Goal: Information Seeking & Learning: Find specific fact

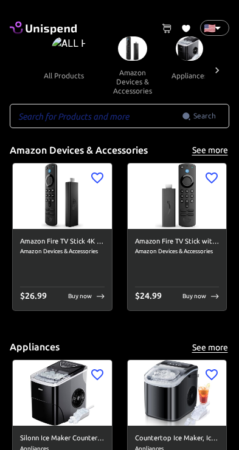
click at [151, 125] on input "text" at bounding box center [96, 116] width 172 height 24
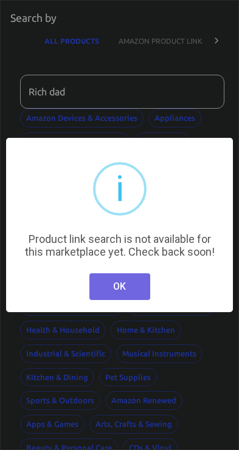
click at [139, 296] on button "OK" at bounding box center [119, 286] width 61 height 27
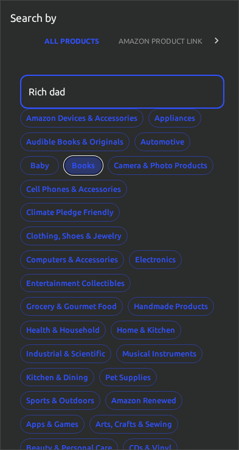
click at [91, 165] on button "Books" at bounding box center [83, 165] width 39 height 19
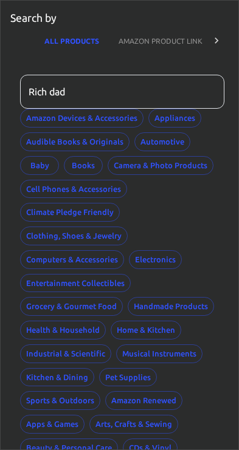
click at [195, 92] on input "Rich dad" at bounding box center [118, 92] width 196 height 34
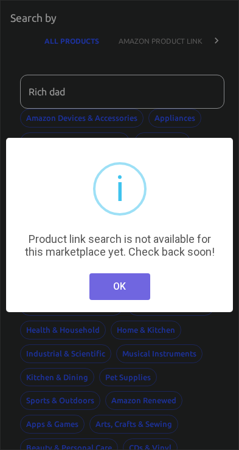
click at [137, 289] on button "OK" at bounding box center [119, 286] width 61 height 27
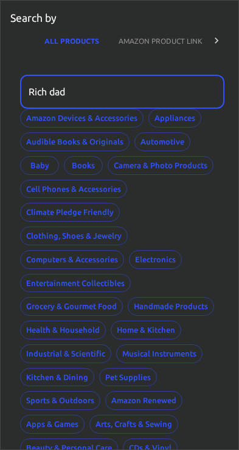
click at [197, 95] on input "Rich dad" at bounding box center [118, 92] width 196 height 34
type input "Rich da"
